Goal: Transaction & Acquisition: Purchase product/service

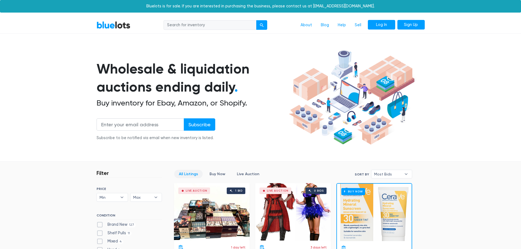
click at [382, 25] on link "Log In" at bounding box center [381, 25] width 27 height 10
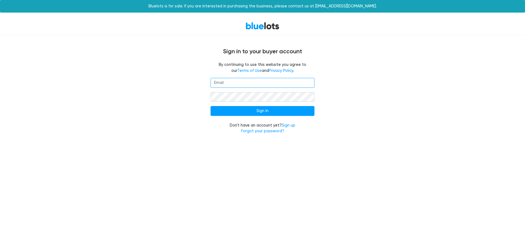
type input "[EMAIL_ADDRESS][DOMAIN_NAME]"
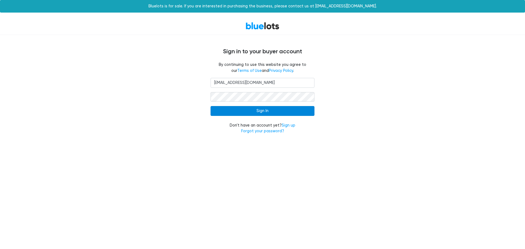
click at [258, 110] on input "Sign In" at bounding box center [263, 111] width 104 height 10
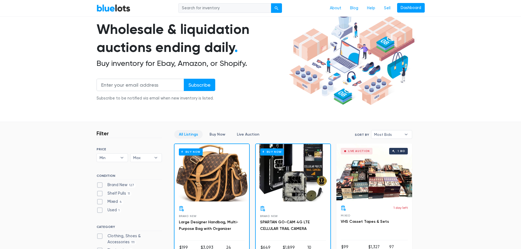
scroll to position [55, 0]
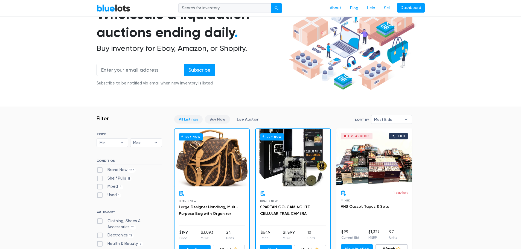
click at [210, 118] on link "Buy Now" at bounding box center [217, 119] width 25 height 8
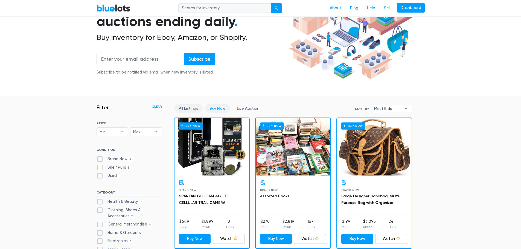
scroll to position [65, 0]
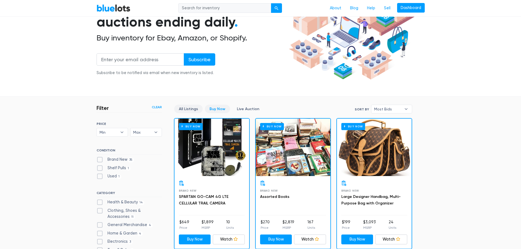
click at [192, 106] on link "All Listings" at bounding box center [188, 109] width 28 height 8
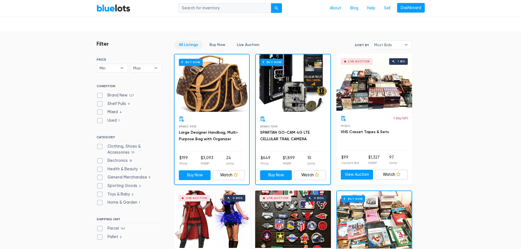
scroll to position [147, 0]
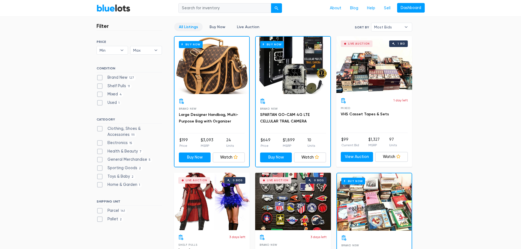
click at [113, 144] on label "Electronics 15" at bounding box center [115, 143] width 37 height 6
click at [100, 144] on input "Electronics 15" at bounding box center [99, 142] width 4 height 4
checkbox input "true"
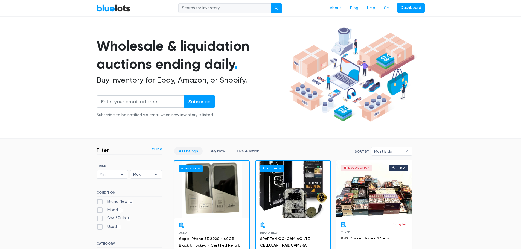
scroll to position [109, 0]
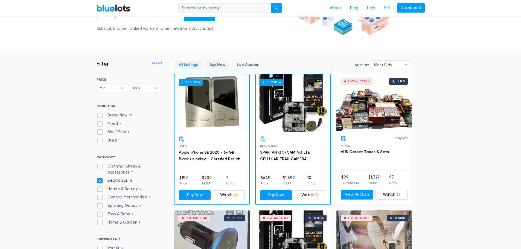
click at [214, 61] on link "Buy Now" at bounding box center [217, 64] width 25 height 8
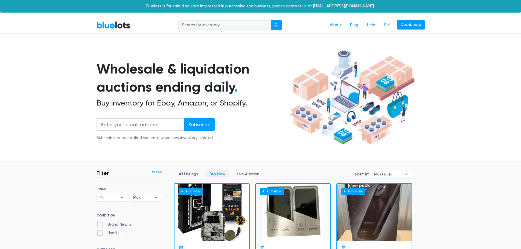
scroll to position [147, 0]
